Goal: Task Accomplishment & Management: Manage account settings

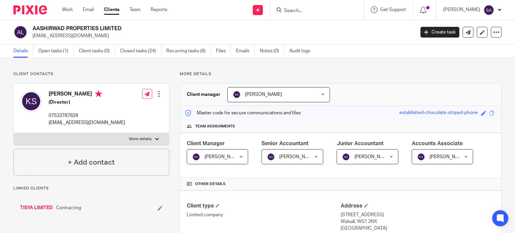
click at [294, 11] on input "Search" at bounding box center [314, 11] width 60 height 6
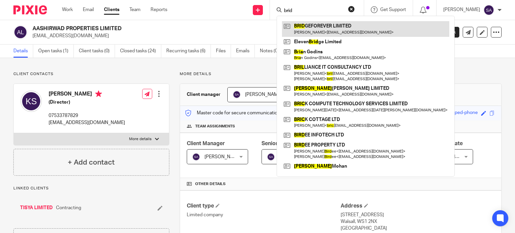
type input "brid"
click at [352, 28] on link at bounding box center [365, 28] width 167 height 15
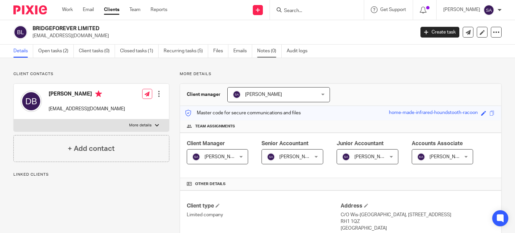
click at [262, 52] on link "Notes (0)" at bounding box center [269, 51] width 24 height 13
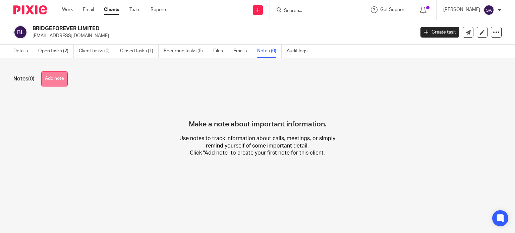
click at [48, 75] on button "Add note" at bounding box center [54, 78] width 27 height 15
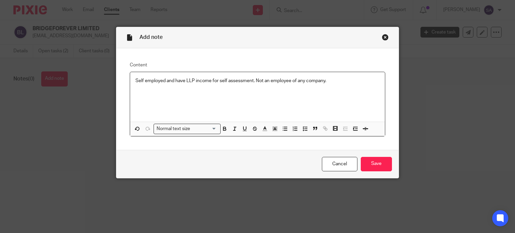
click at [367, 156] on div "Cancel Save" at bounding box center [257, 164] width 283 height 28
click at [370, 160] on input "Save" at bounding box center [376, 164] width 31 height 14
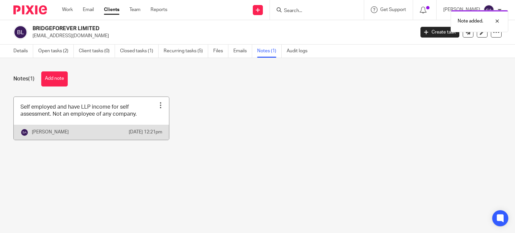
click at [157, 104] on div at bounding box center [160, 105] width 7 height 7
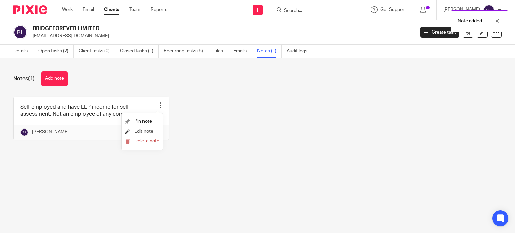
click at [145, 131] on span "Edit note" at bounding box center [144, 131] width 19 height 5
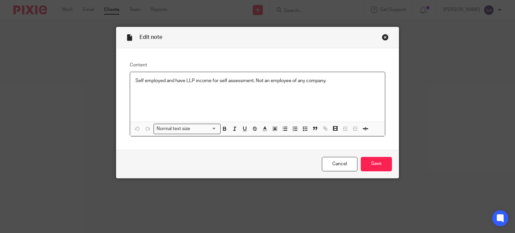
click at [254, 81] on p "Self employed and have LLP income for self assessment. Not an employee of any c…" at bounding box center [258, 81] width 245 height 7
click at [210, 81] on p "Self employed and have LLP income for self assessment. Not an employee of any c…" at bounding box center [258, 81] width 245 height 7
click at [375, 78] on p "Self employed and have LLP income and rental income for self assessment. Not an…" at bounding box center [258, 81] width 245 height 7
click at [220, 90] on p "Self employed and have LLP income and rental income for self assessment. Not an…" at bounding box center [258, 85] width 245 height 14
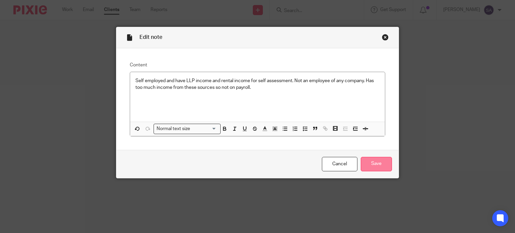
click at [373, 165] on input "Save" at bounding box center [376, 164] width 31 height 14
